Goal: Book appointment/travel/reservation

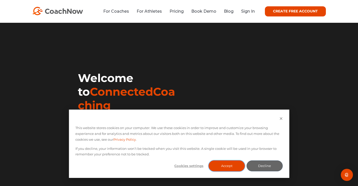
click at [215, 164] on button "Accept" at bounding box center [226, 165] width 36 height 11
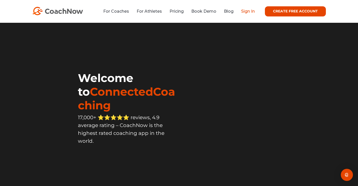
click at [247, 11] on link "Sign In" at bounding box center [248, 11] width 14 height 5
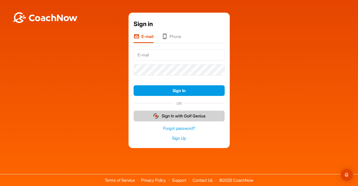
click at [163, 117] on button "Sign In with Golf Genius" at bounding box center [178, 115] width 91 height 11
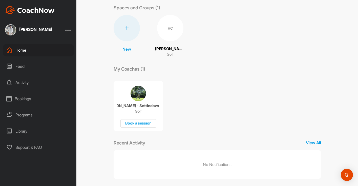
scroll to position [30, 0]
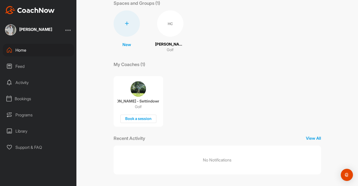
click at [9, 90] on div "Home Feed Activity Bookings Programs Library Support & FAQ" at bounding box center [38, 99] width 76 height 110
click at [12, 95] on div "Bookings" at bounding box center [38, 98] width 71 height 13
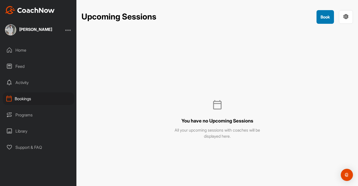
click at [321, 16] on button "Book" at bounding box center [324, 17] width 17 height 14
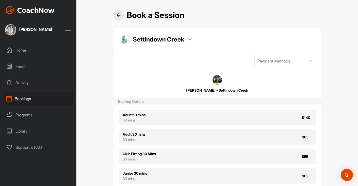
click at [184, 38] on p "Settindown Creek" at bounding box center [158, 39] width 51 height 9
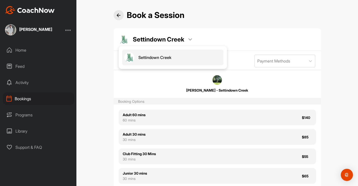
click at [184, 38] on p "Settindown Creek" at bounding box center [158, 39] width 51 height 9
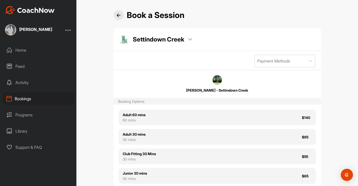
scroll to position [25, 0]
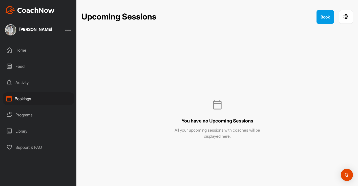
click at [315, 19] on div "Upcoming Sessions Book" at bounding box center [216, 17] width 271 height 14
click at [326, 17] on button "Book" at bounding box center [324, 17] width 17 height 14
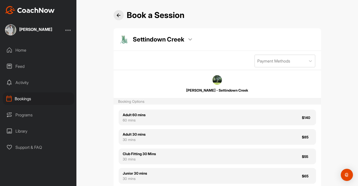
scroll to position [25, 0]
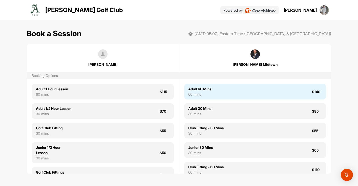
click at [229, 92] on div "Adult 60 Mins 60 mins $140" at bounding box center [255, 92] width 142 height 16
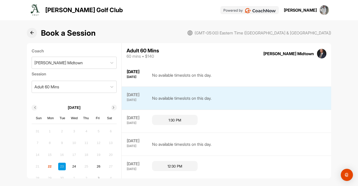
scroll to position [13, 0]
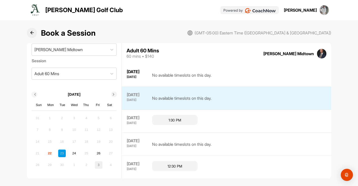
click at [98, 164] on div "3" at bounding box center [99, 165] width 8 height 8
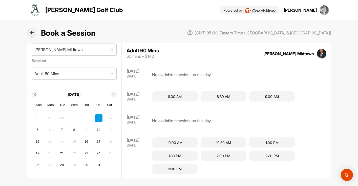
scroll to position [256, 0]
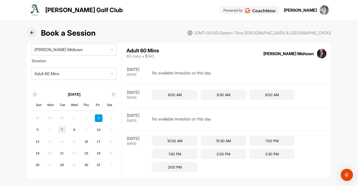
click at [64, 129] on div "7" at bounding box center [62, 130] width 8 height 8
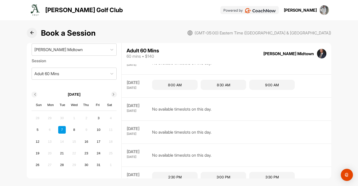
scroll to position [290, 0]
click at [115, 93] on span at bounding box center [114, 94] width 4 height 3
click at [35, 95] on icon at bounding box center [35, 94] width 3 height 3
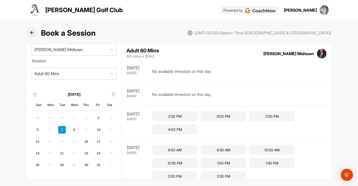
scroll to position [350, 0]
click at [101, 130] on div "10" at bounding box center [99, 130] width 8 height 8
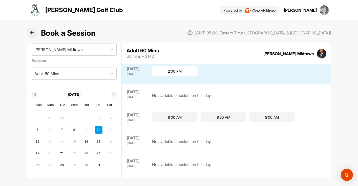
scroll to position [185, 0]
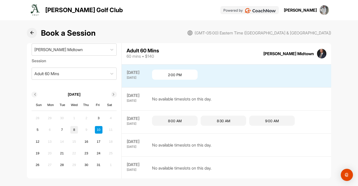
click at [74, 127] on div "8" at bounding box center [74, 130] width 8 height 8
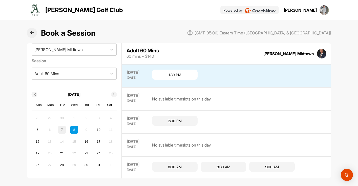
click at [62, 129] on div "7" at bounding box center [62, 130] width 8 height 8
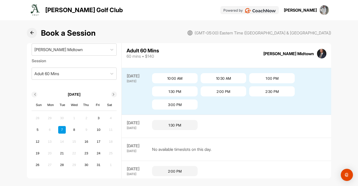
scroll to position [161, 0]
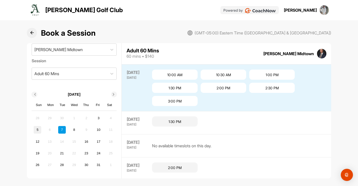
click at [37, 129] on div "5" at bounding box center [38, 130] width 8 height 8
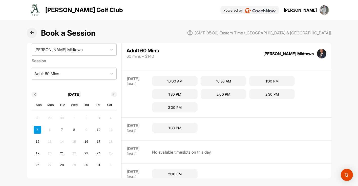
scroll to position [208, 0]
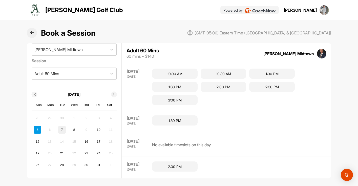
click at [58, 130] on div "7" at bounding box center [62, 130] width 8 height 8
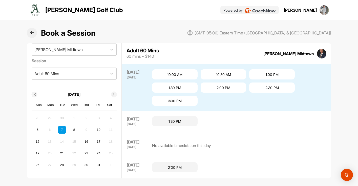
scroll to position [161, 0]
click at [79, 131] on div "5 6 7 8 9 10 11" at bounding box center [74, 129] width 82 height 9
click at [76, 131] on div "8" at bounding box center [74, 130] width 8 height 8
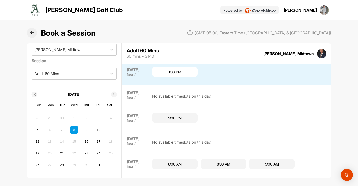
scroll to position [185, 0]
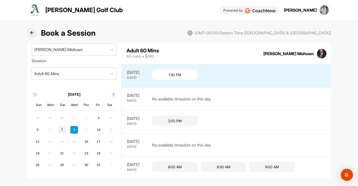
click at [61, 129] on div "7" at bounding box center [62, 130] width 8 height 8
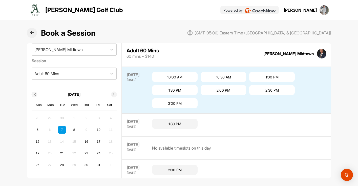
scroll to position [161, 0]
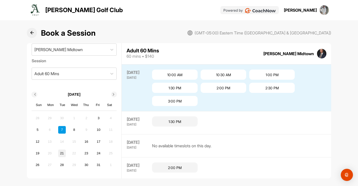
click at [62, 152] on div "21" at bounding box center [62, 153] width 8 height 8
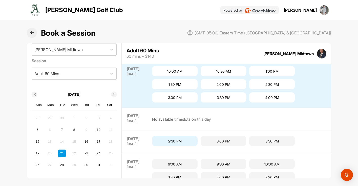
scroll to position [206, 0]
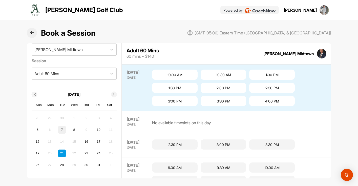
click at [61, 128] on div "7" at bounding box center [62, 130] width 8 height 8
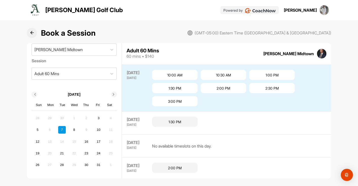
scroll to position [161, 0]
click at [61, 153] on div "21" at bounding box center [62, 153] width 8 height 8
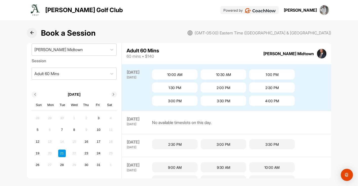
scroll to position [206, 0]
